Goal: Task Accomplishment & Management: Manage account settings

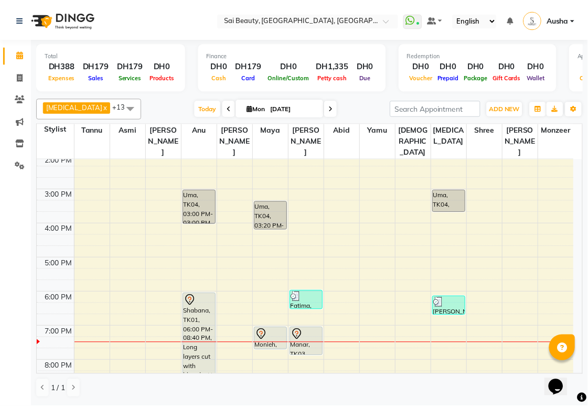
scroll to position [230, 0]
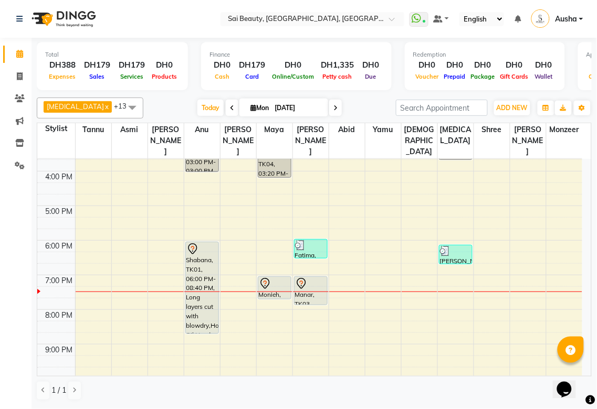
click at [201, 243] on div at bounding box center [201, 249] width 31 height 13
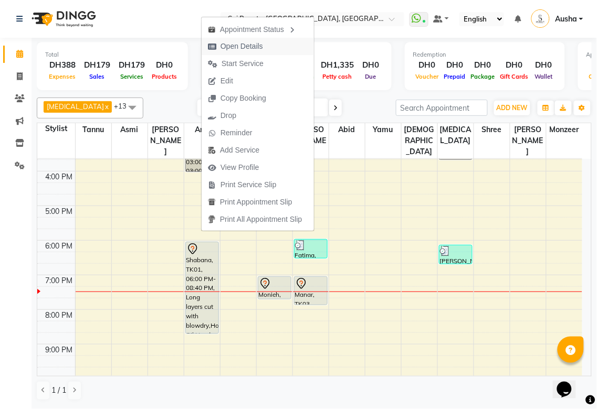
click at [258, 46] on span "Open Details" at bounding box center [241, 46] width 43 height 11
select select "7"
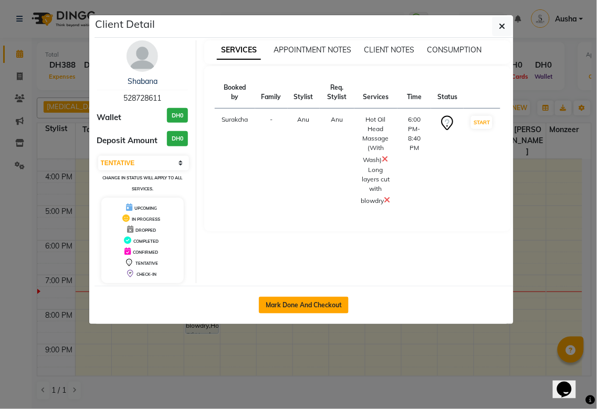
click at [308, 309] on button "Mark Done And Checkout" at bounding box center [304, 305] width 90 height 17
select select "service"
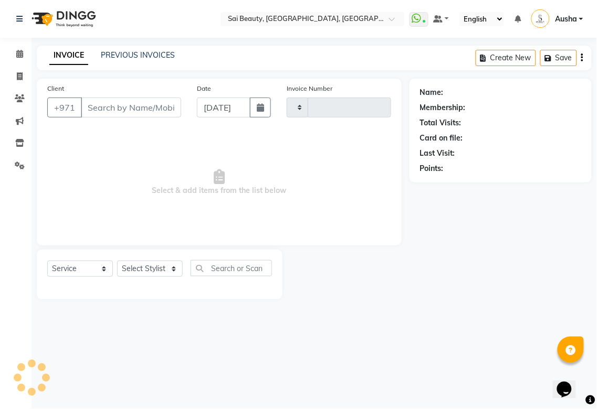
type input "3259"
select select "5352"
type input "528728611"
select select "45072"
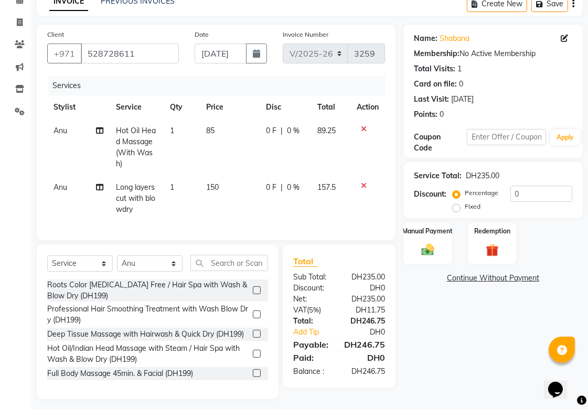
scroll to position [69, 0]
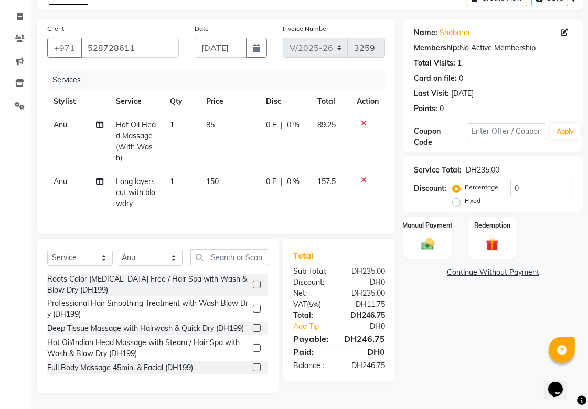
click at [361, 120] on icon at bounding box center [364, 123] width 6 height 7
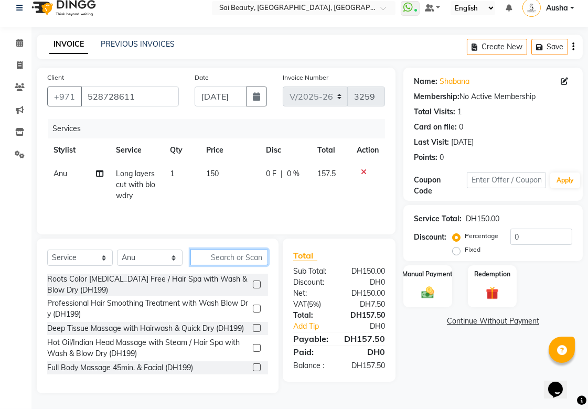
click at [251, 258] on input "text" at bounding box center [230, 257] width 78 height 16
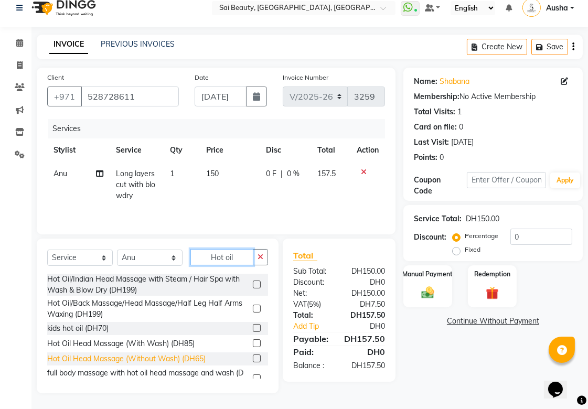
type input "Hot oil"
click at [68, 359] on div "Hot Oil Head Massage (Without Wash) (DH65)" at bounding box center [126, 359] width 159 height 11
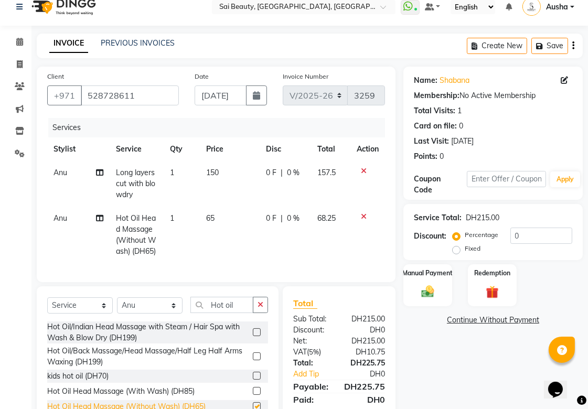
checkbox input "false"
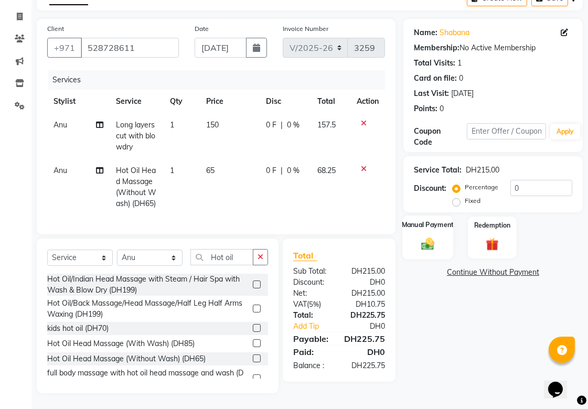
click at [431, 236] on img at bounding box center [428, 243] width 22 height 15
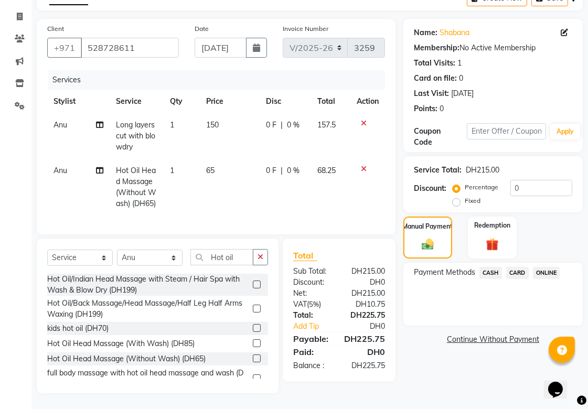
click at [491, 267] on span "CASH" at bounding box center [491, 273] width 23 height 12
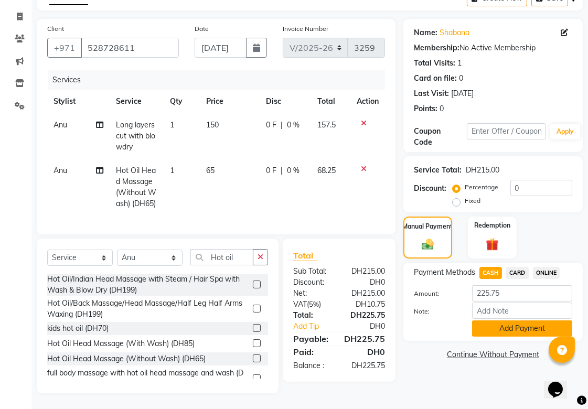
click at [517, 325] on button "Add Payment" at bounding box center [522, 329] width 100 height 16
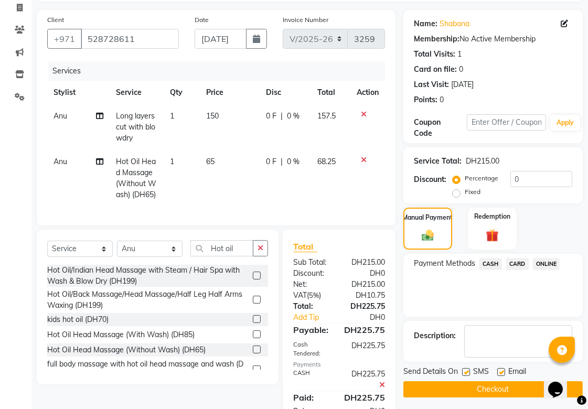
scroll to position [112, 0]
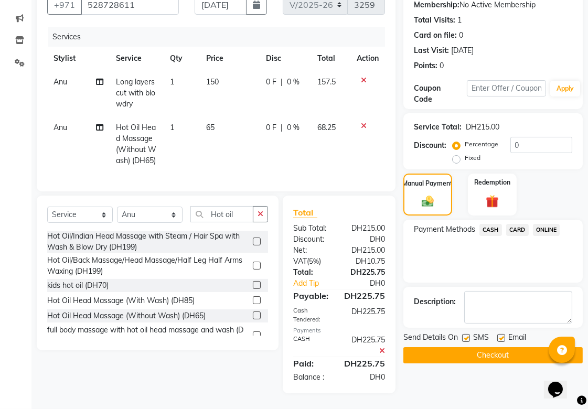
click at [507, 348] on button "Checkout" at bounding box center [494, 356] width 180 height 16
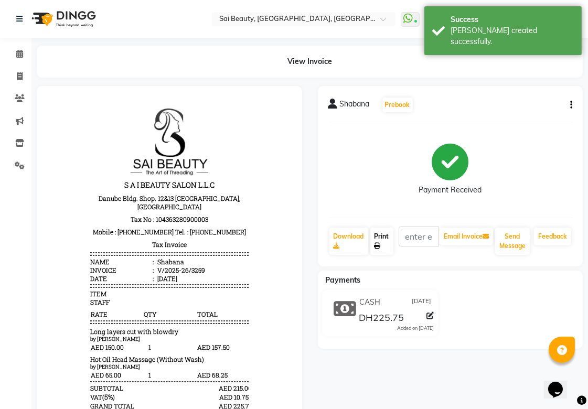
click at [383, 244] on link "Print" at bounding box center [382, 241] width 23 height 27
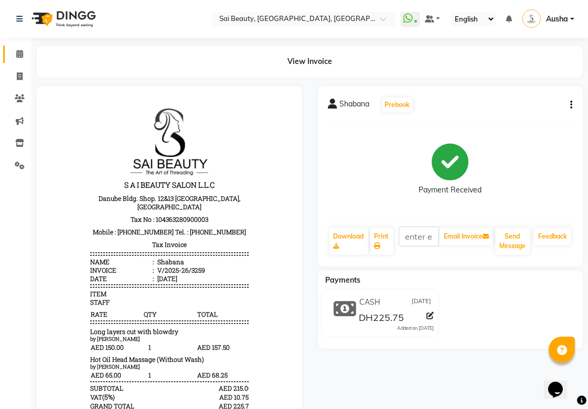
click at [20, 56] on icon at bounding box center [19, 54] width 7 height 8
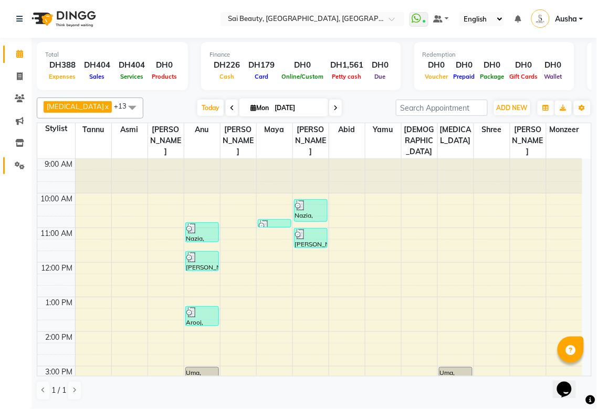
click at [19, 166] on icon at bounding box center [20, 166] width 10 height 8
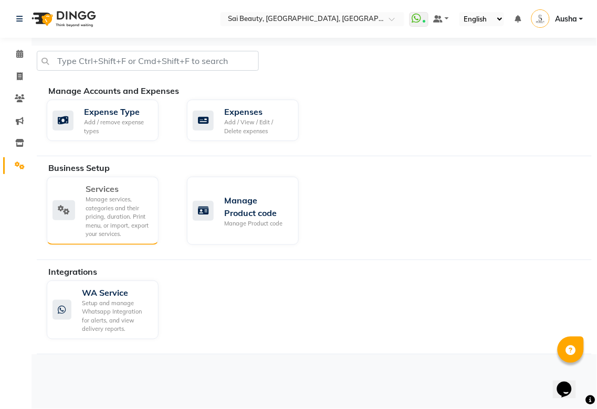
click at [117, 223] on div "Manage services, categories and their pricing, duration. Print menu, or import,…" at bounding box center [118, 217] width 65 height 44
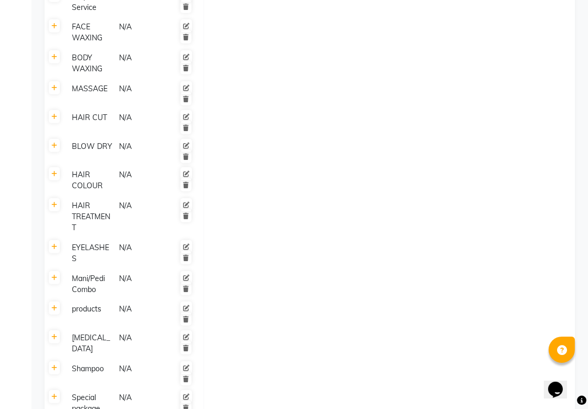
scroll to position [1057, 0]
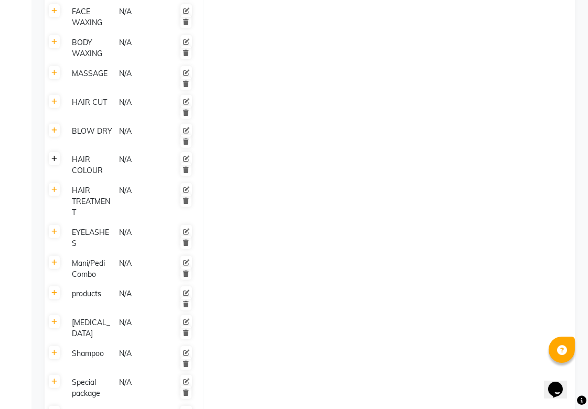
click at [54, 156] on icon at bounding box center [54, 159] width 6 height 6
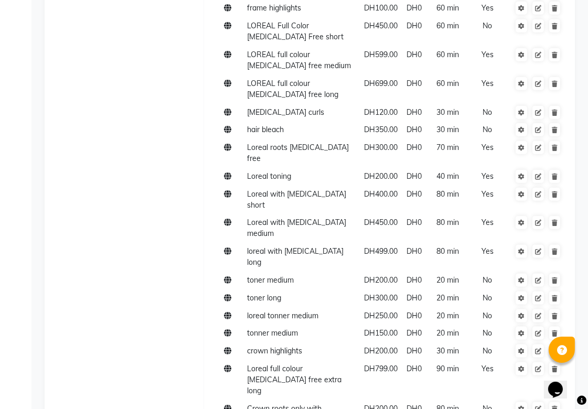
scroll to position [1759, 0]
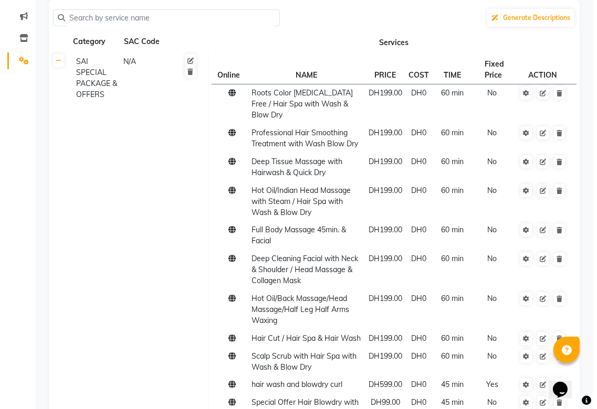
scroll to position [0, 0]
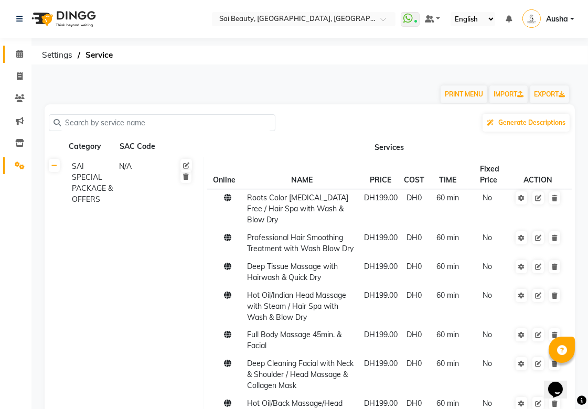
click at [19, 54] on icon at bounding box center [19, 54] width 7 height 8
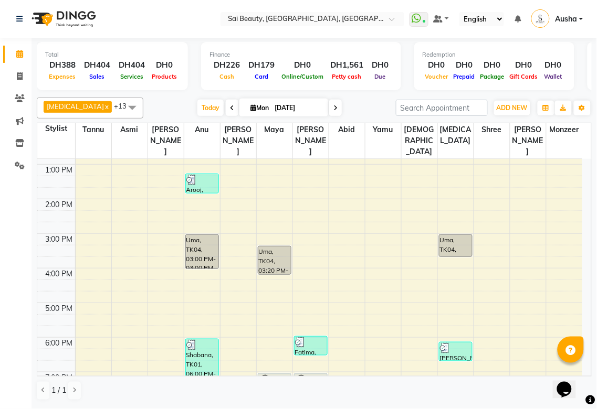
scroll to position [282, 0]
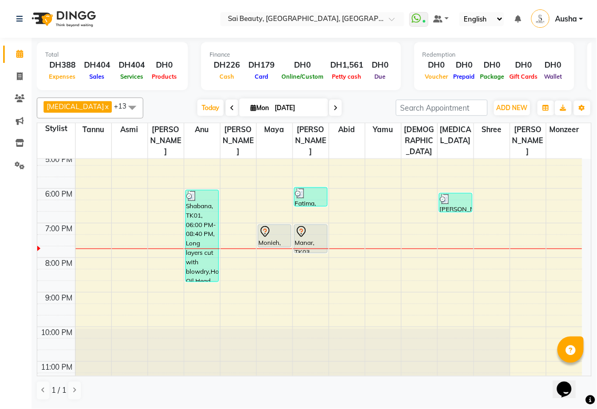
click at [333, 108] on icon at bounding box center [335, 108] width 4 height 6
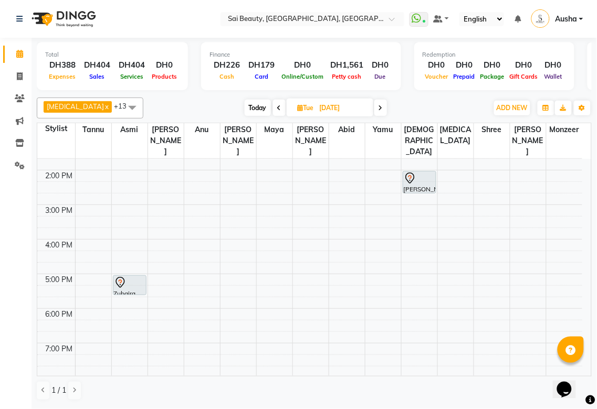
scroll to position [127, 0]
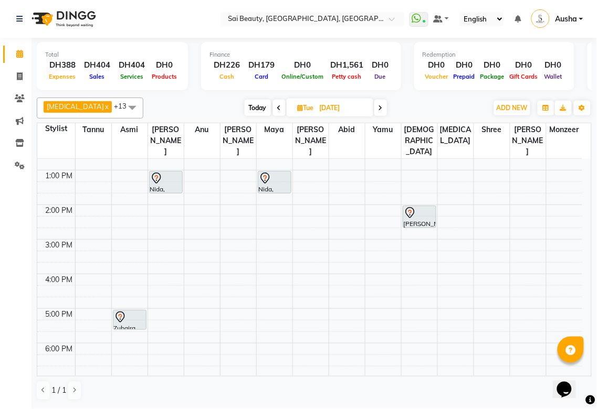
click at [277, 107] on icon at bounding box center [279, 108] width 4 height 6
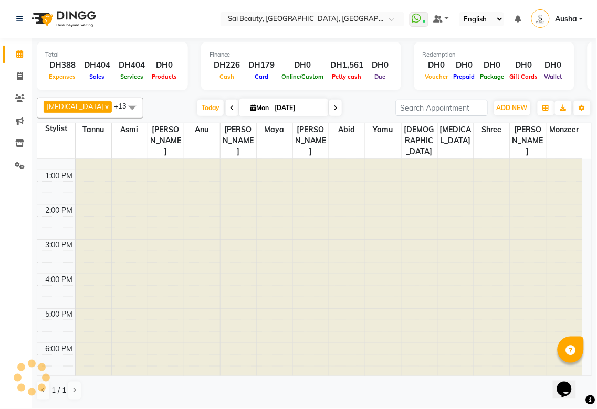
scroll to position [282, 0]
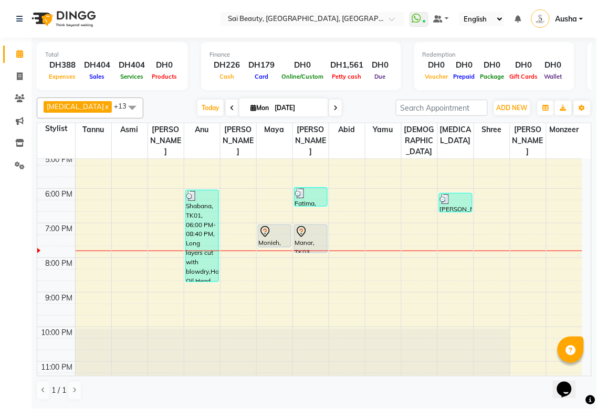
click at [333, 107] on icon at bounding box center [335, 108] width 4 height 6
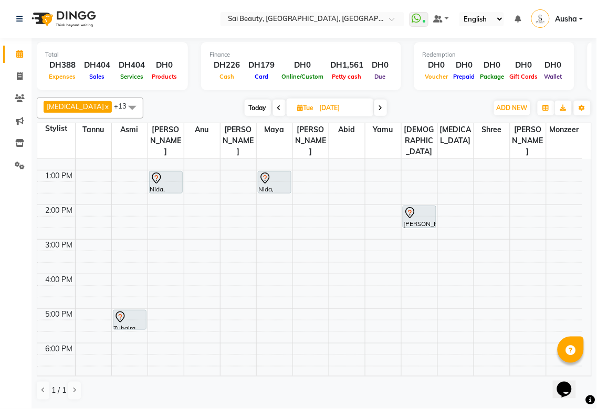
scroll to position [127, 0]
click at [378, 106] on icon at bounding box center [380, 108] width 4 height 6
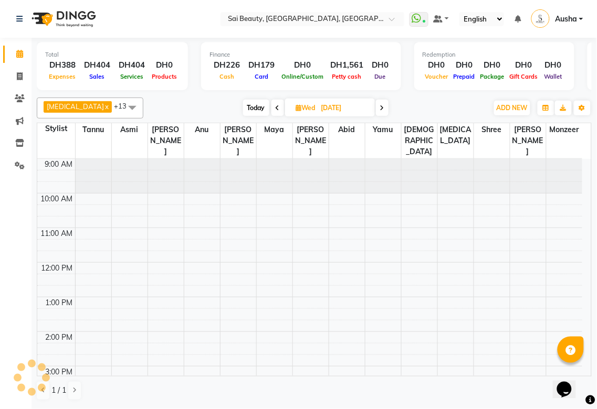
scroll to position [282, 0]
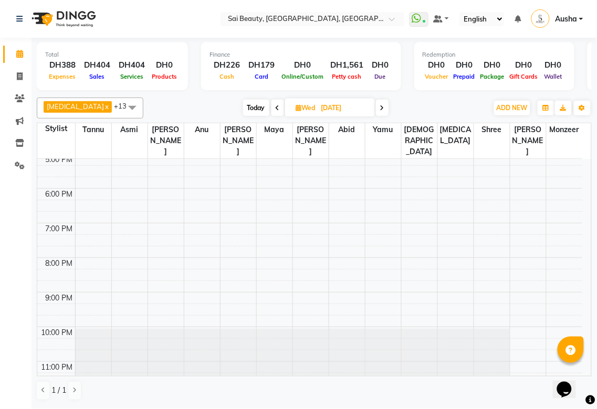
click at [276, 107] on icon at bounding box center [278, 108] width 4 height 6
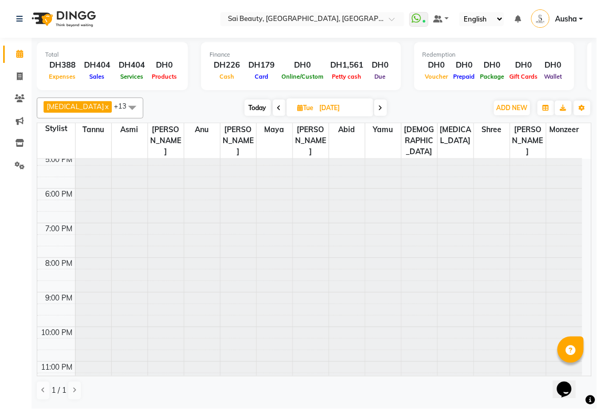
type input "[DATE]"
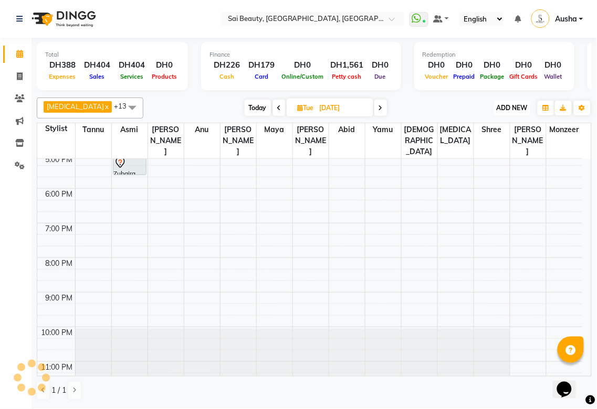
click at [514, 108] on span "ADD NEW" at bounding box center [512, 108] width 31 height 8
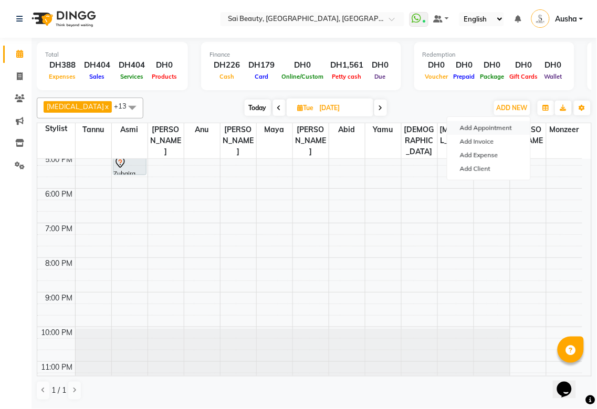
click at [497, 131] on button "Add Appointment" at bounding box center [488, 128] width 83 height 14
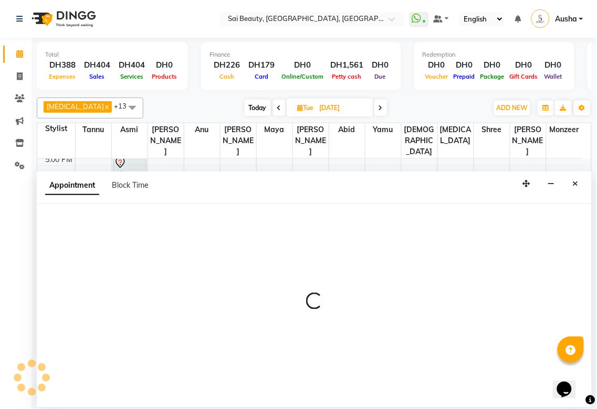
select select "tentative"
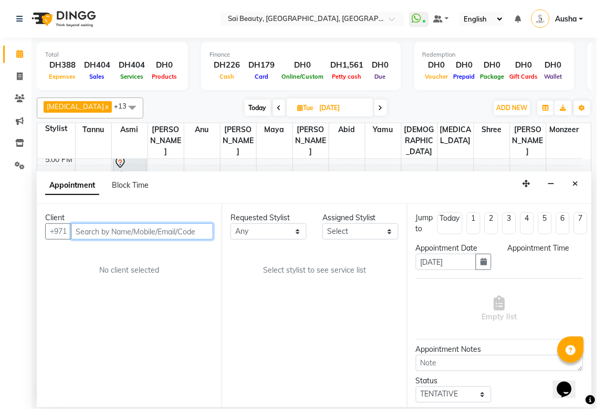
select select "600"
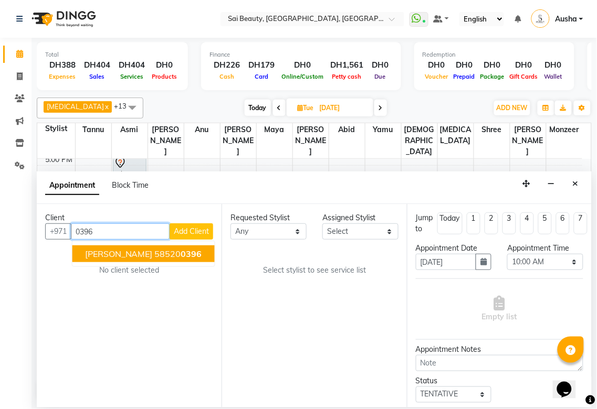
click at [181, 256] on span "0396" at bounding box center [191, 254] width 21 height 10
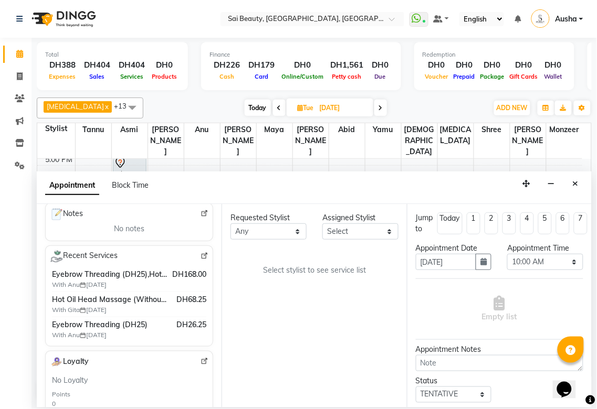
scroll to position [169, 0]
type input "585200396"
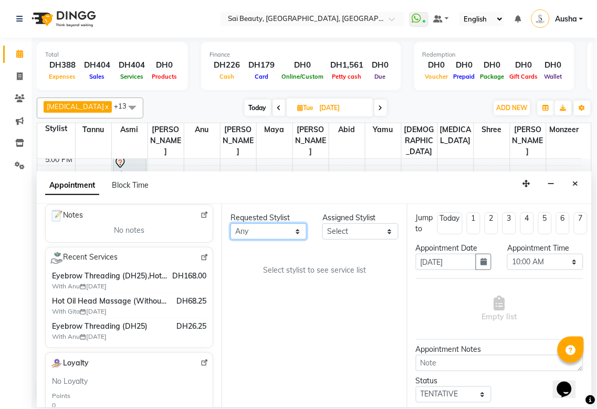
click at [299, 224] on select "Any [PERSON_NAME][MEDICAL_DATA] [PERSON_NAME] Asmi [PERSON_NAME] Gita [PERSON_N…" at bounding box center [268, 232] width 76 height 16
select select "52340"
click at [230, 224] on select "Any [PERSON_NAME][MEDICAL_DATA] [PERSON_NAME] Asmi [PERSON_NAME] Gita [PERSON_N…" at bounding box center [268, 232] width 76 height 16
select select "52340"
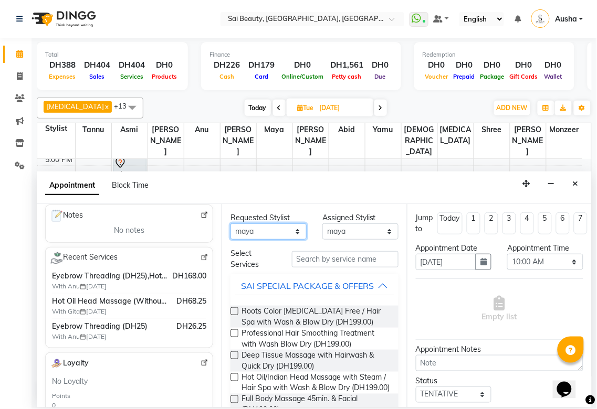
click at [286, 235] on select "Any [PERSON_NAME][MEDICAL_DATA] [PERSON_NAME] Asmi [PERSON_NAME] Gita [PERSON_N…" at bounding box center [268, 232] width 76 height 16
select select "63384"
click at [230, 224] on select "Any [PERSON_NAME][MEDICAL_DATA] [PERSON_NAME] Asmi [PERSON_NAME] Gita [PERSON_N…" at bounding box center [268, 232] width 76 height 16
select select "63384"
click at [365, 290] on div "SAI SPECIAL PACKAGE & OFFERS" at bounding box center [307, 286] width 133 height 13
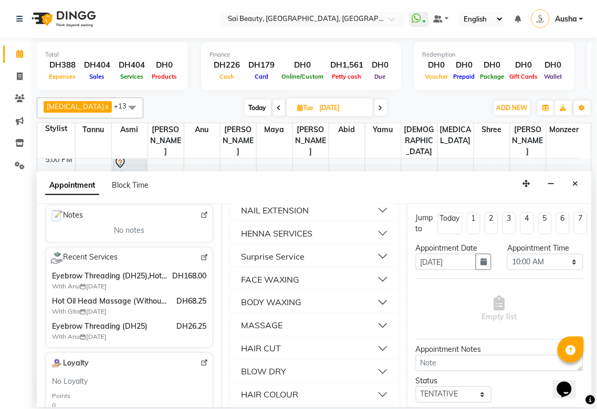
scroll to position [310, 0]
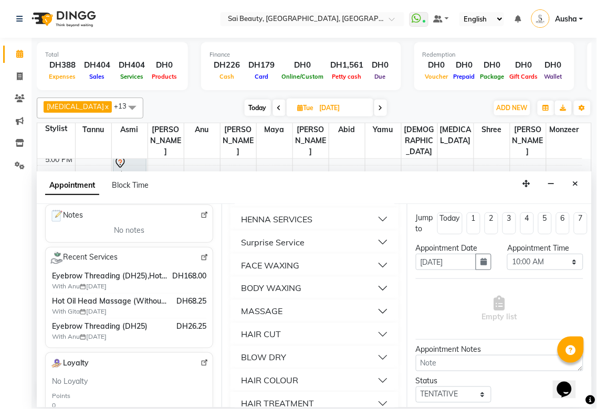
click at [315, 319] on button "MASSAGE" at bounding box center [314, 311] width 159 height 19
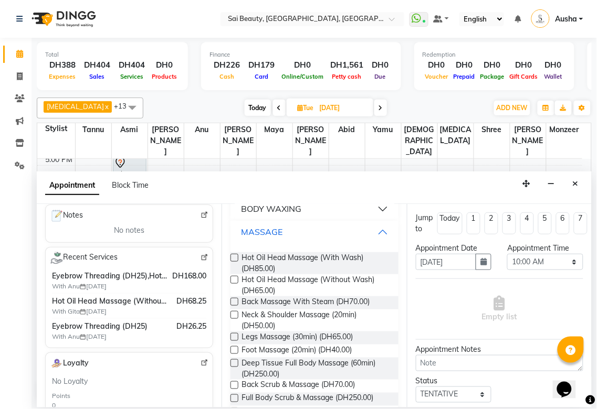
scroll to position [388, 0]
click at [235, 263] on label at bounding box center [234, 259] width 8 height 8
click at [235, 264] on input "checkbox" at bounding box center [233, 260] width 7 height 7
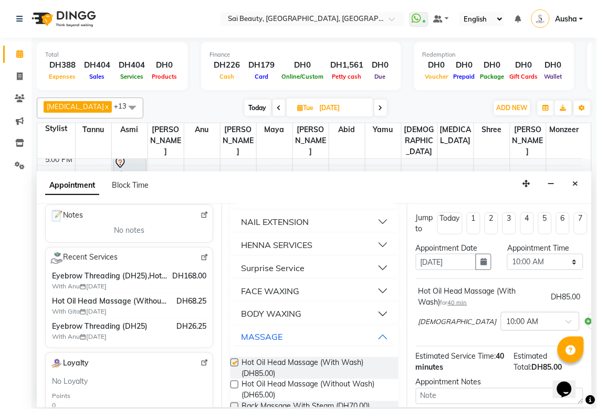
checkbox input "false"
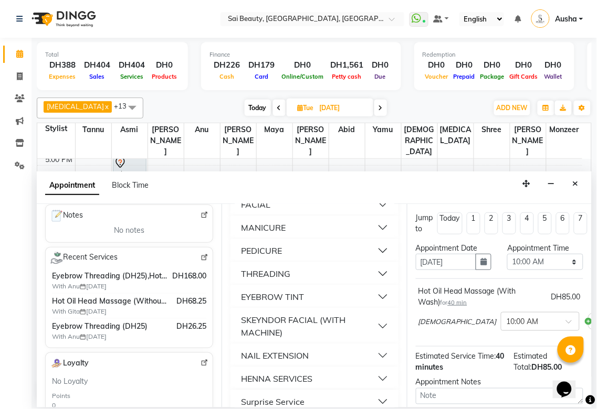
scroll to position [140, 0]
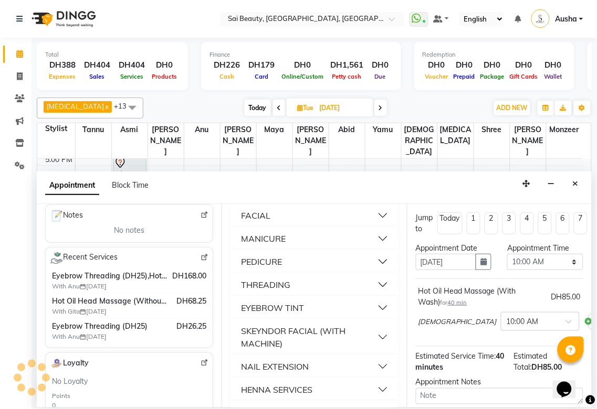
click at [324, 271] on button "PEDICURE" at bounding box center [314, 262] width 159 height 19
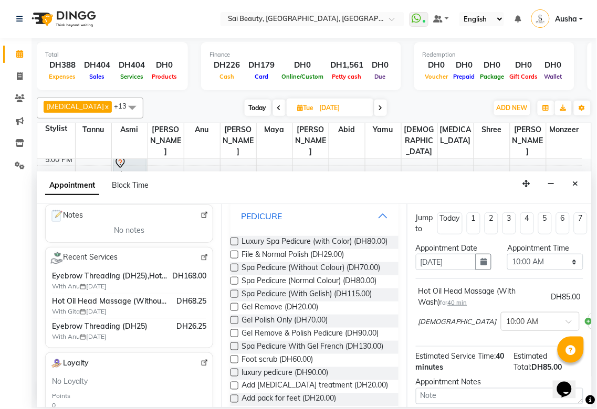
scroll to position [201, 0]
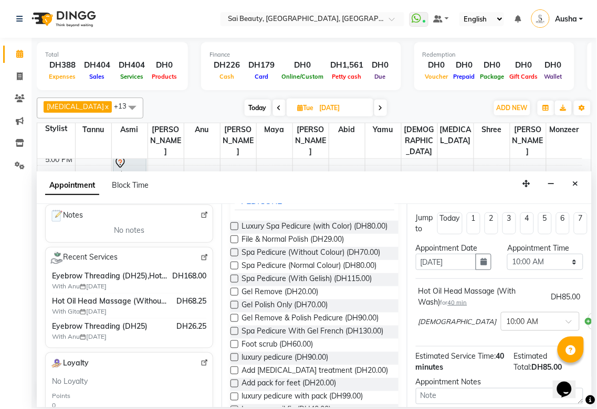
click at [234, 257] on label at bounding box center [234, 253] width 8 height 8
click at [234, 257] on input "checkbox" at bounding box center [233, 253] width 7 height 7
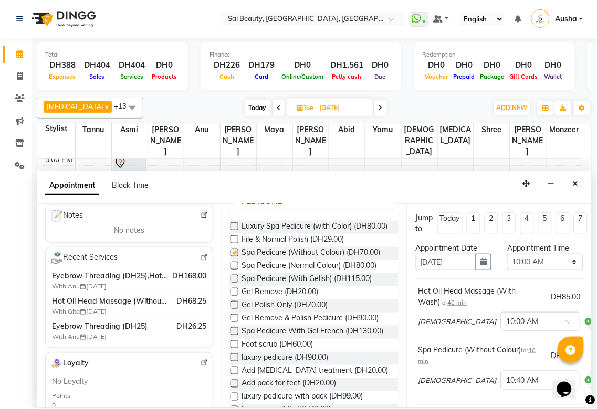
checkbox input "false"
click at [563, 266] on select "Select 10:00 AM 10:05 AM 10:10 AM 10:15 AM 10:20 AM 10:25 AM 10:30 AM 10:35 AM …" at bounding box center [545, 262] width 76 height 16
select select "1185"
click at [507, 254] on select "Select 10:00 AM 10:05 AM 10:10 AM 10:15 AM 10:20 AM 10:25 AM 10:30 AM 10:35 AM …" at bounding box center [545, 262] width 76 height 16
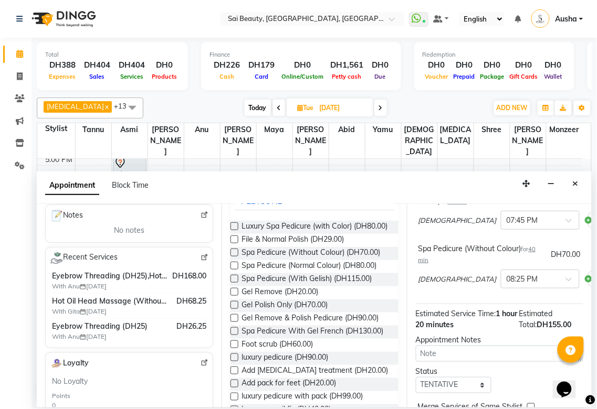
scroll to position [171, 0]
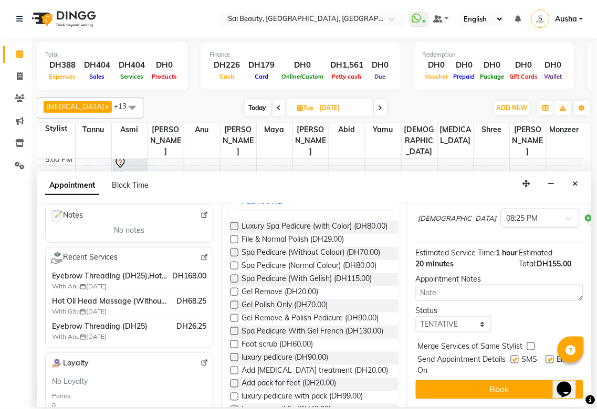
click at [531, 343] on label at bounding box center [531, 347] width 8 height 8
click at [531, 344] on input "checkbox" at bounding box center [530, 347] width 7 height 7
checkbox input "true"
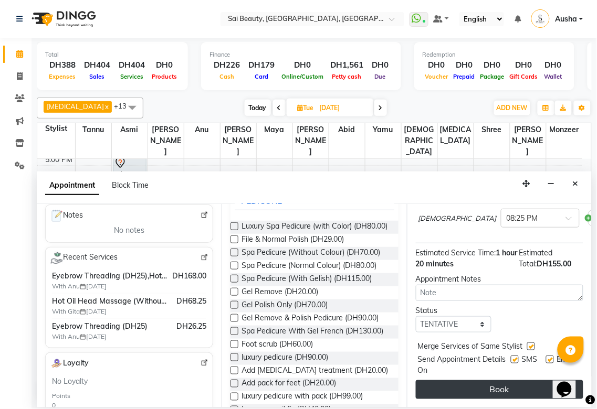
click at [527, 386] on button "Book" at bounding box center [499, 390] width 167 height 19
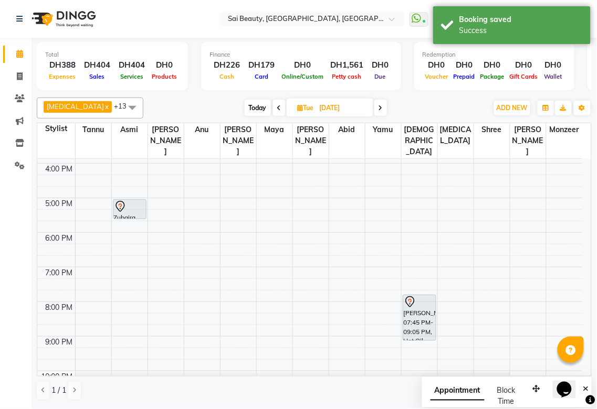
scroll to position [222, 0]
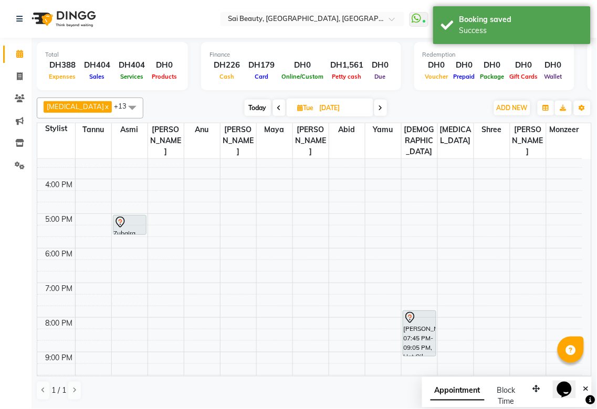
click at [277, 110] on icon at bounding box center [279, 108] width 4 height 6
type input "[DATE]"
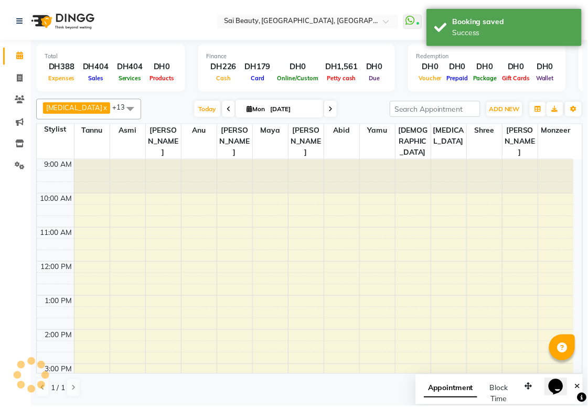
scroll to position [282, 0]
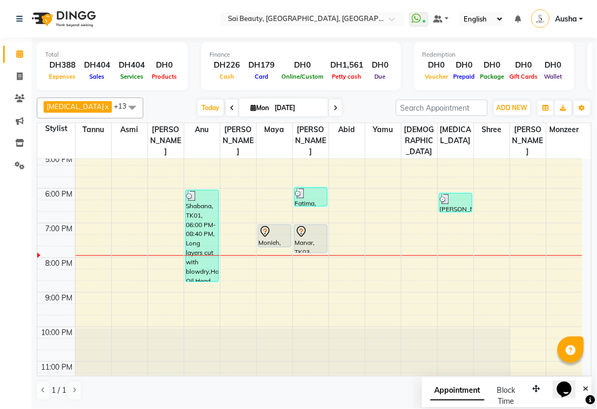
click at [308, 225] on div "Manar, TK03, 07:00 PM-07:50 PM, Gold Facial" at bounding box center [310, 239] width 33 height 28
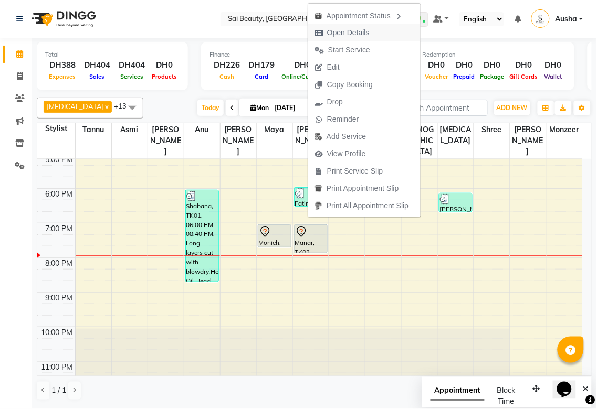
click at [380, 34] on button "Open Details" at bounding box center [364, 32] width 112 height 17
select select "7"
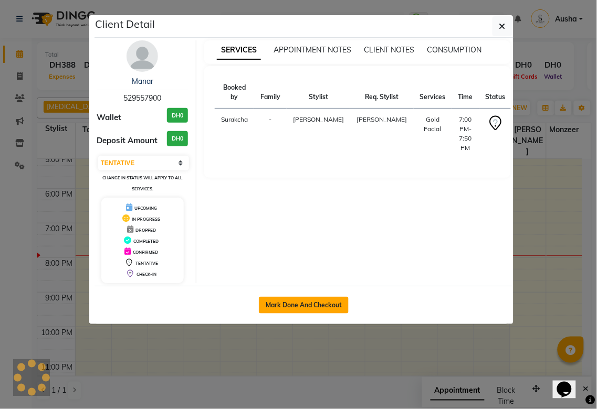
click at [328, 307] on button "Mark Done And Checkout" at bounding box center [304, 305] width 90 height 17
select select "service"
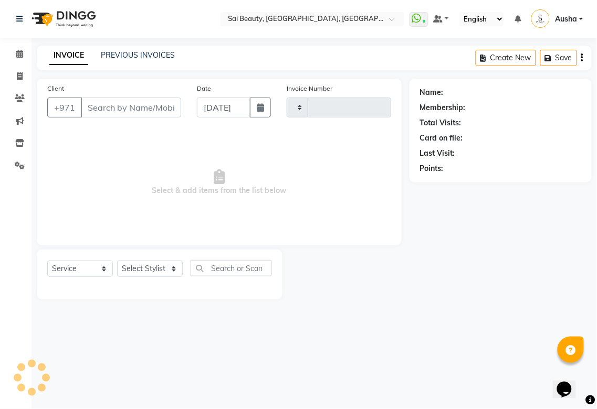
type input "3260"
select select "5352"
type input "529557900"
select select "57468"
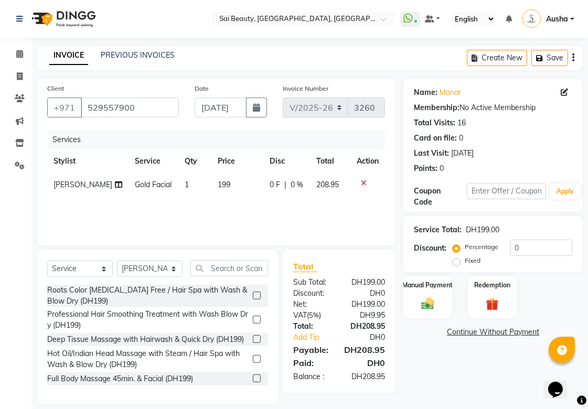
click at [296, 184] on span "0 %" at bounding box center [297, 185] width 13 height 11
select select "57468"
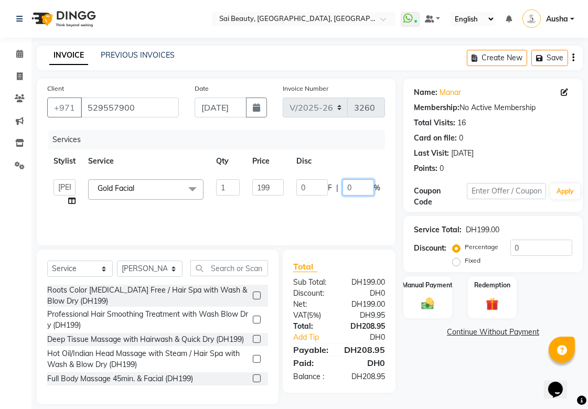
click at [360, 186] on input "0" at bounding box center [358, 188] width 31 height 16
type input "100"
click at [286, 247] on div "Client [PHONE_NUMBER] Date [DATE] Invoice Number V/2025 V/[PHONE_NUMBER] Servic…" at bounding box center [216, 242] width 375 height 326
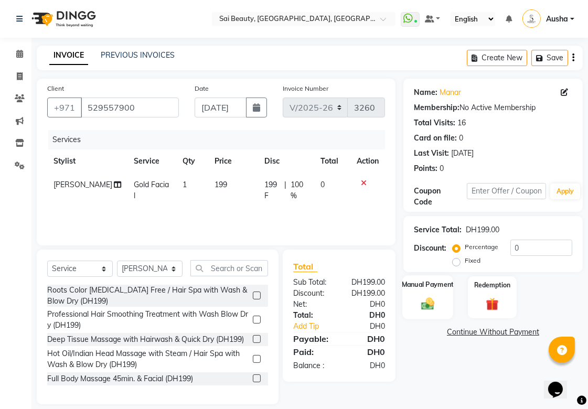
click at [432, 307] on img at bounding box center [428, 303] width 22 height 15
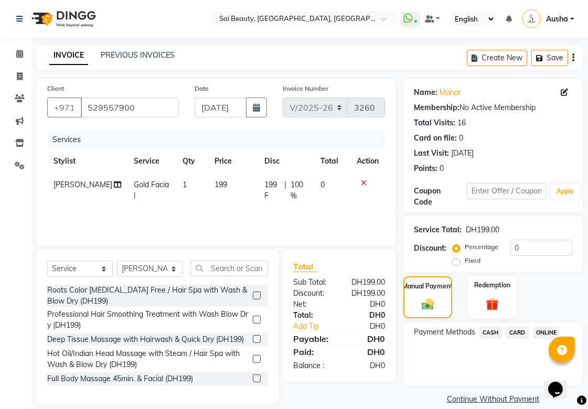
click at [521, 332] on span "CARD" at bounding box center [518, 333] width 23 height 12
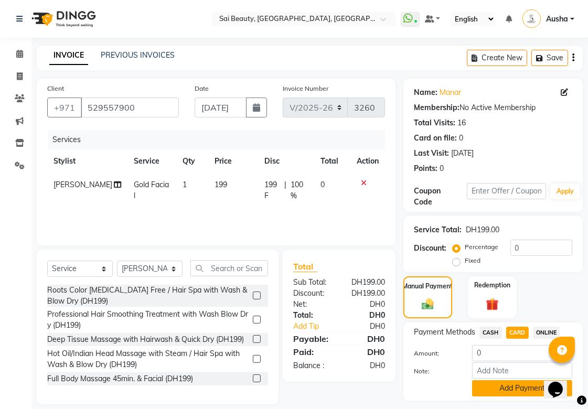
click at [517, 397] on button "Add Payment" at bounding box center [522, 389] width 100 height 16
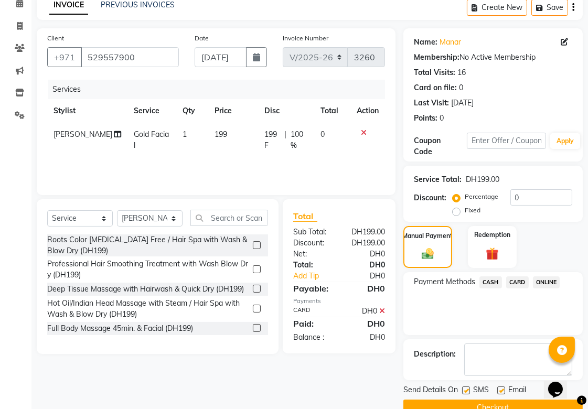
scroll to position [72, 0]
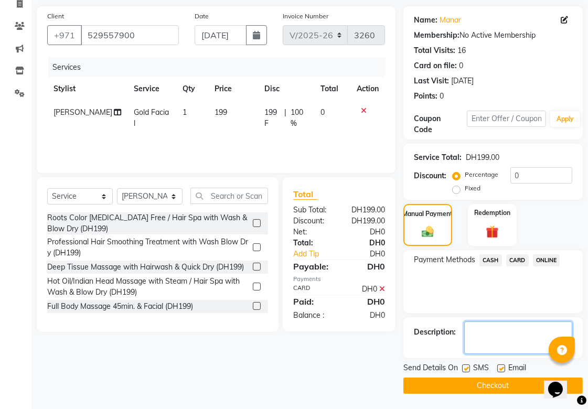
click at [514, 334] on textarea at bounding box center [519, 338] width 108 height 33
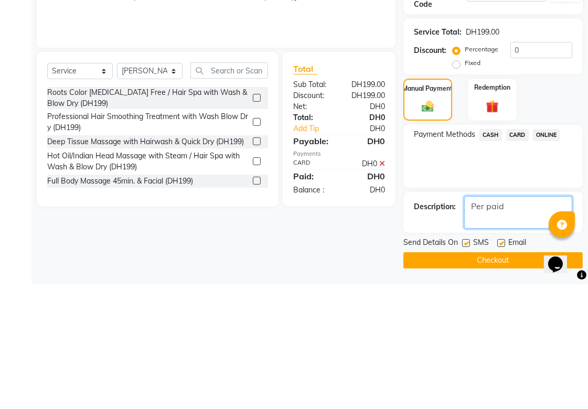
type textarea "Per paid"
click at [492, 386] on button "Checkout" at bounding box center [494, 386] width 180 height 16
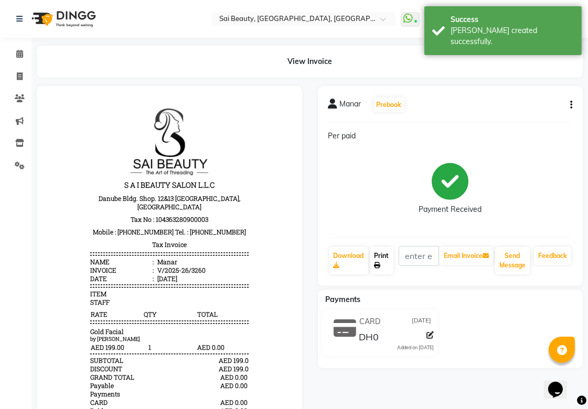
click at [384, 258] on link "Print" at bounding box center [382, 260] width 23 height 27
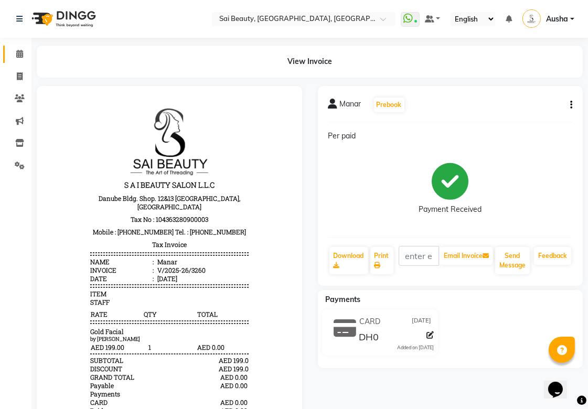
click at [22, 51] on icon at bounding box center [19, 54] width 7 height 8
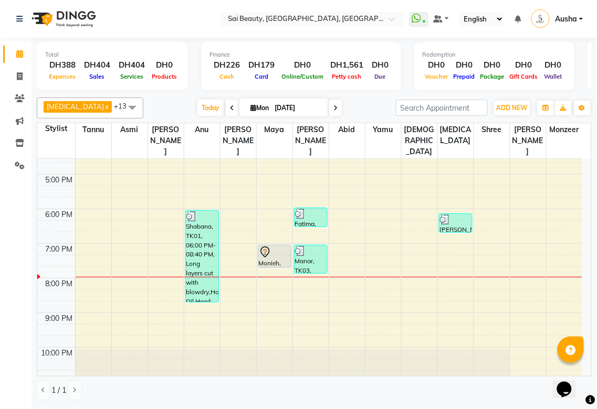
scroll to position [212, 0]
